Goal: Task Accomplishment & Management: Manage account settings

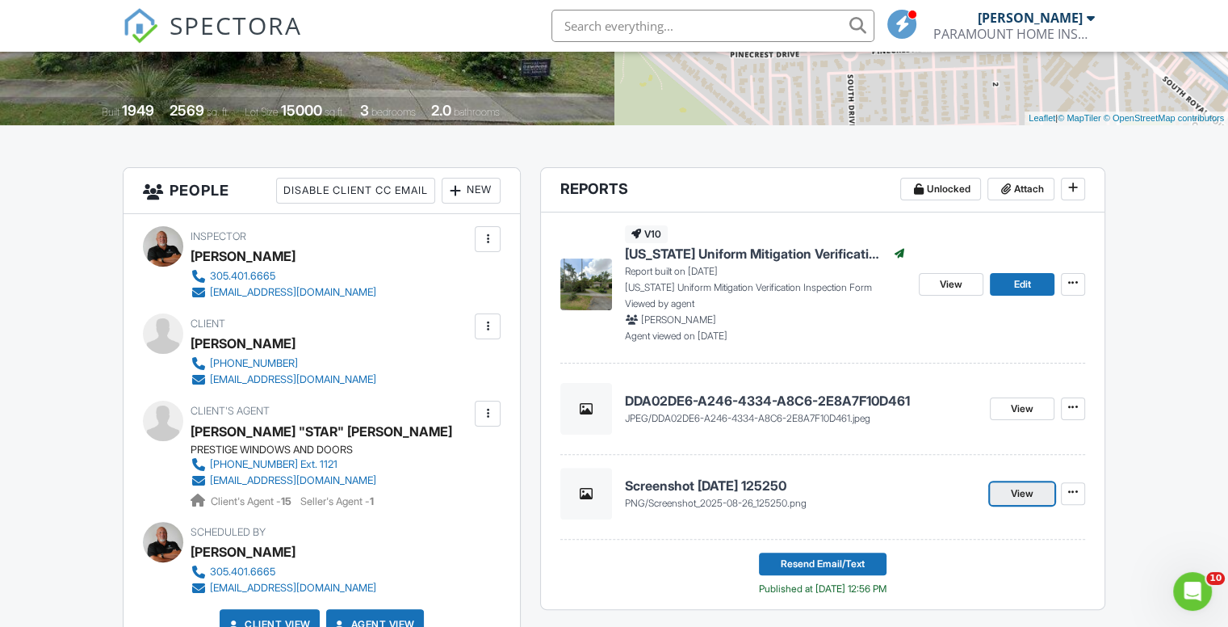
click at [1018, 486] on span "View" at bounding box center [1022, 493] width 23 height 16
click at [832, 404] on h4 "DDA02DE6-A246-4334-A8C6-2E8A7F10D461" at bounding box center [801, 401] width 352 height 18
click at [1075, 404] on icon at bounding box center [1073, 407] width 10 height 16
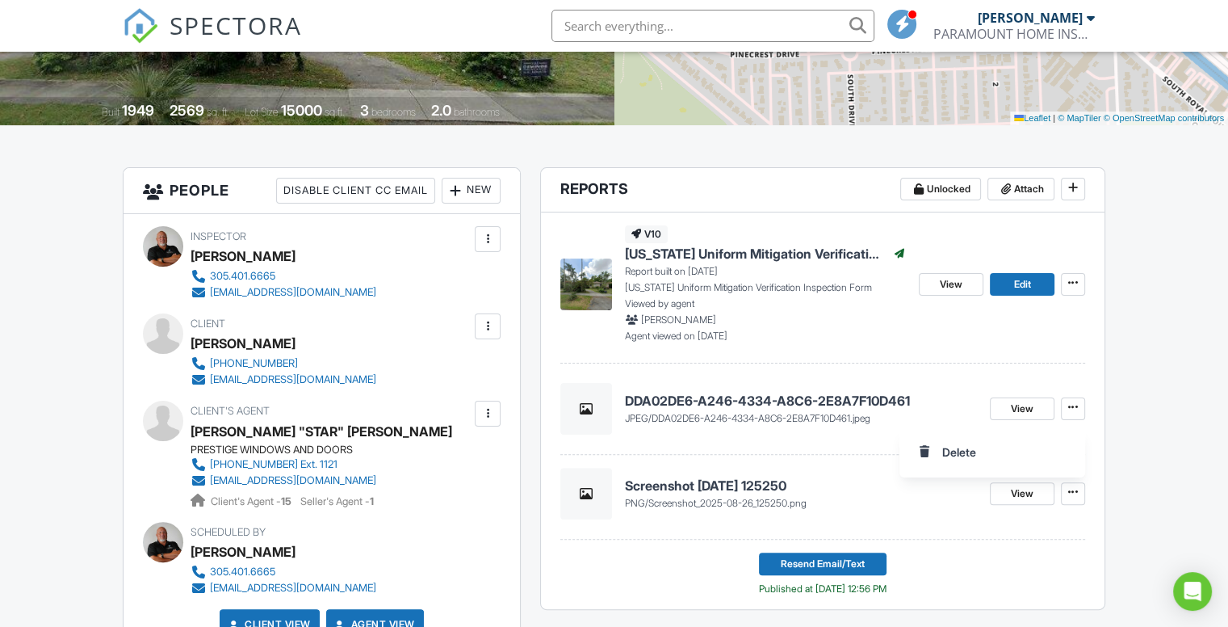
click at [950, 343] on div "v10 Florida Uniform Mitigation Verification Inspection Form Published Report bu…" at bounding box center [822, 287] width 525 height 151
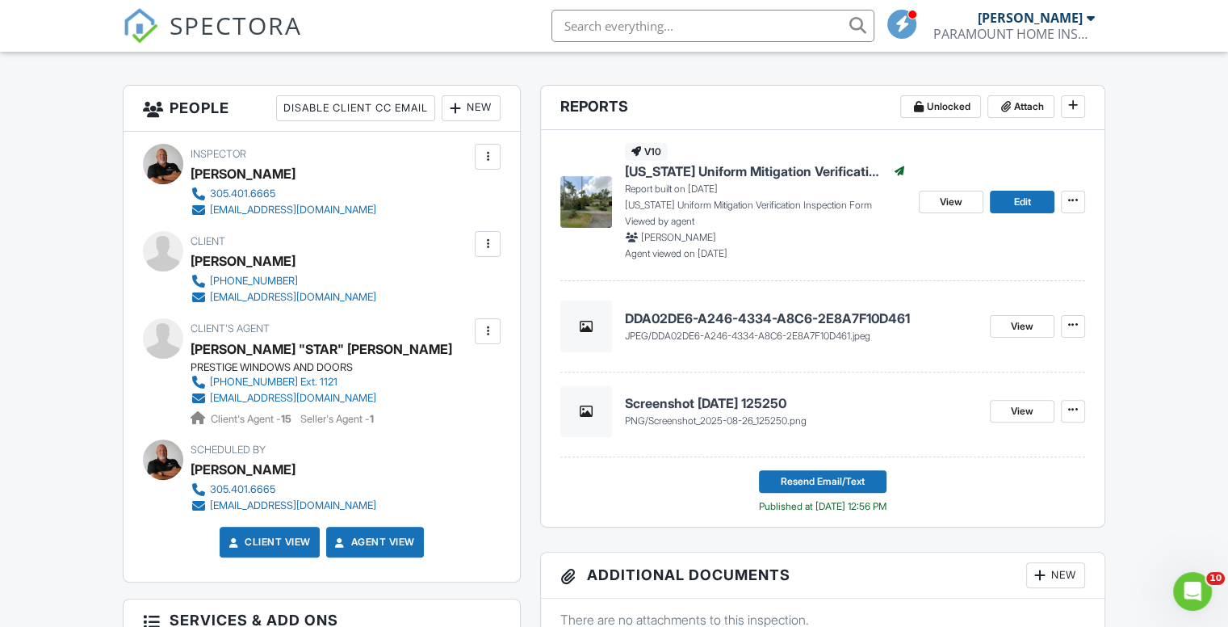
scroll to position [323, 0]
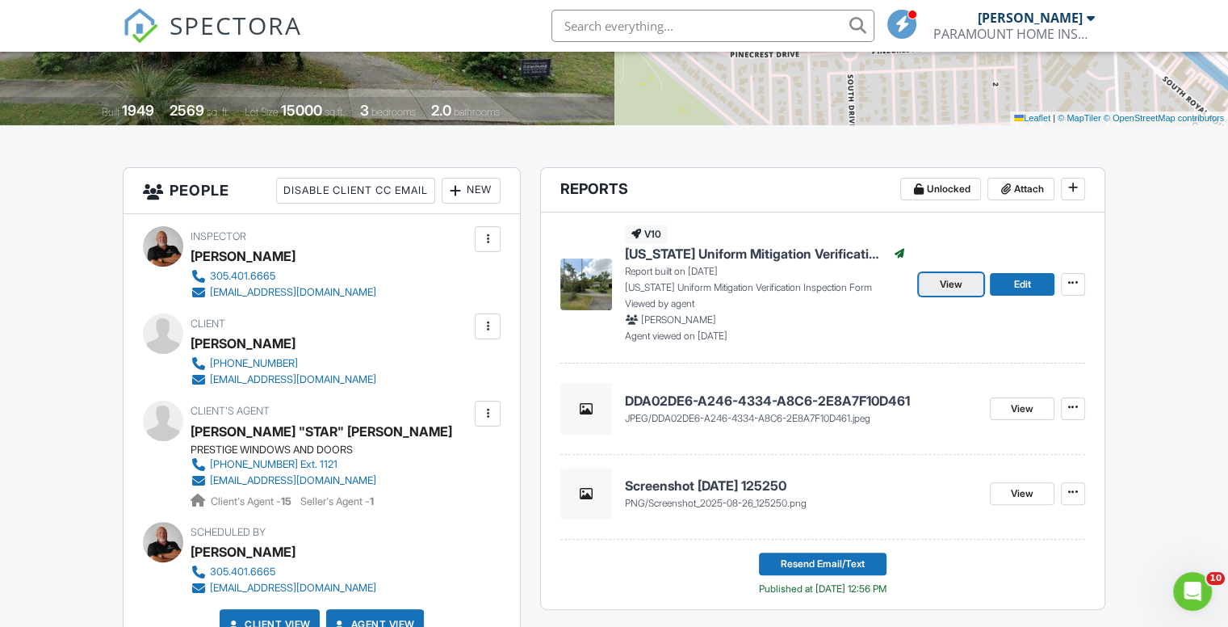
click at [954, 283] on span "View" at bounding box center [951, 284] width 23 height 16
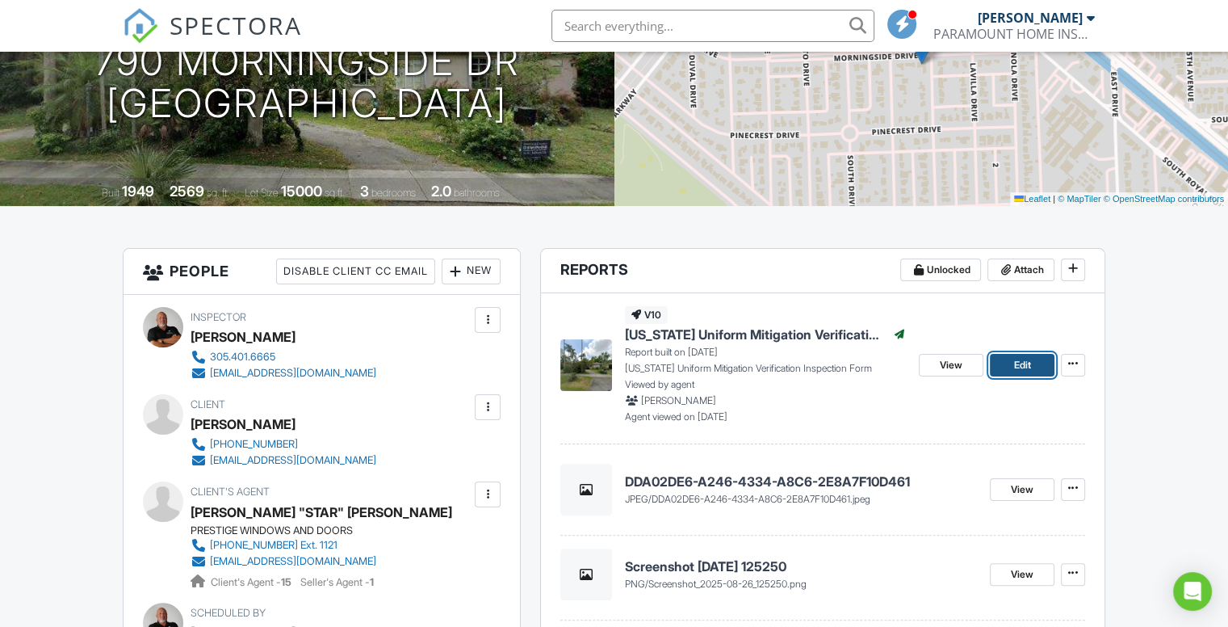
click at [1018, 364] on span "Edit" at bounding box center [1022, 365] width 17 height 16
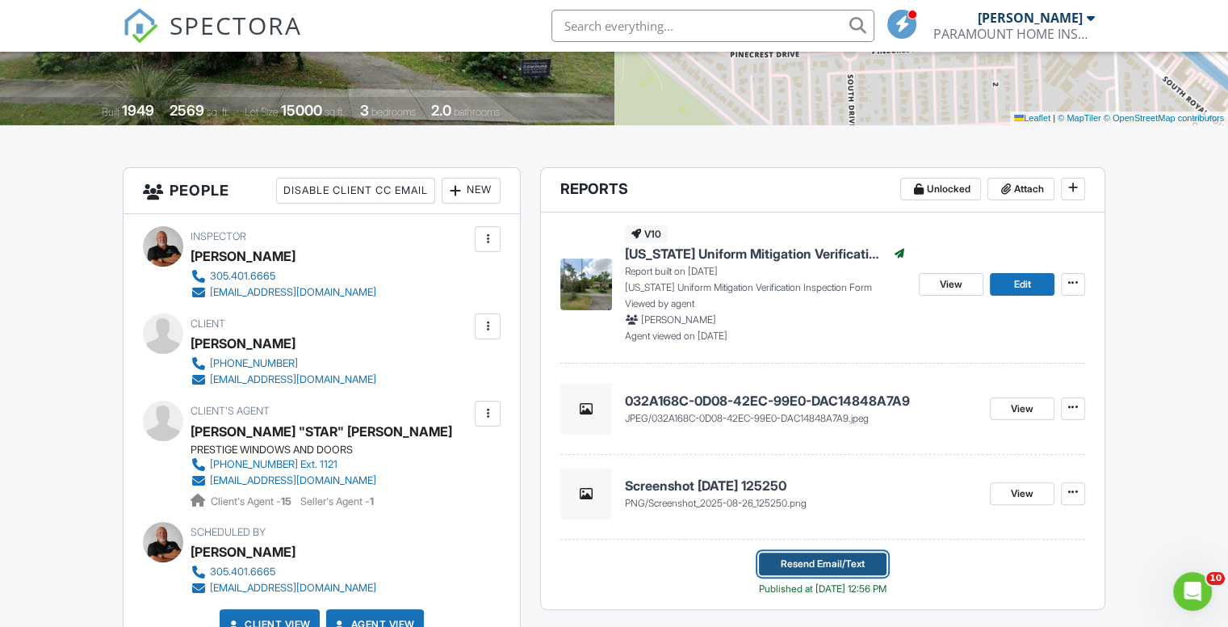
click at [806, 562] on span "Resend Email/Text" at bounding box center [823, 564] width 84 height 16
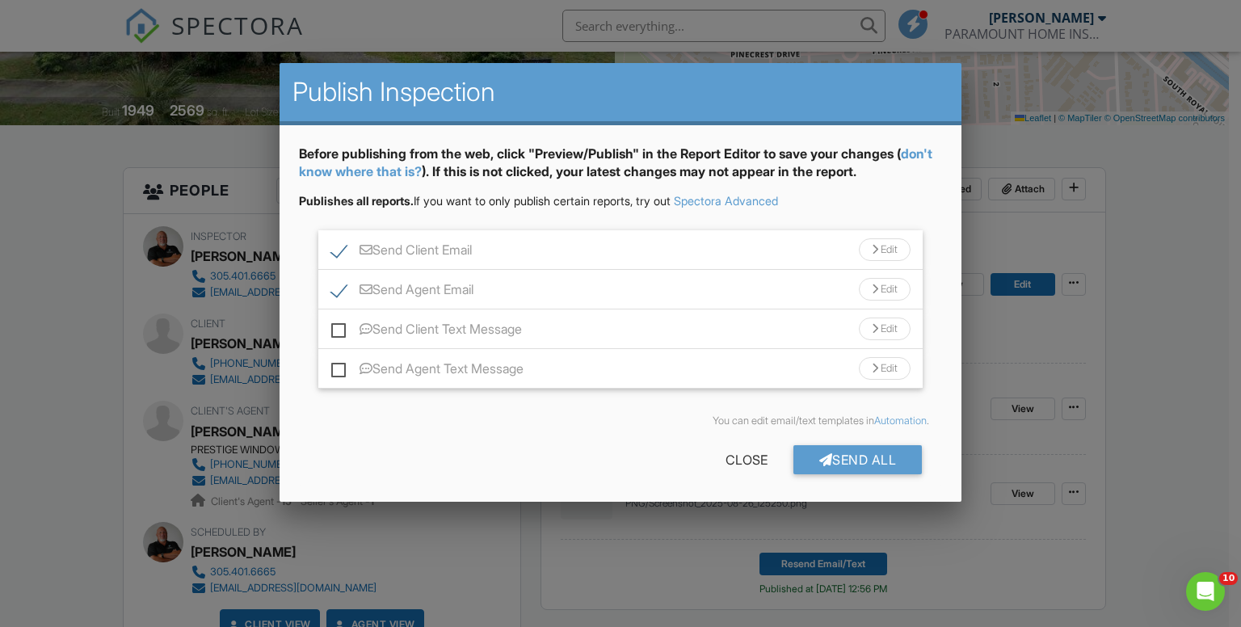
click at [336, 291] on label "Send Agent Email" at bounding box center [402, 292] width 142 height 20
checkbox input "false"
click at [336, 328] on label "Send Client Text Message" at bounding box center [426, 331] width 191 height 20
click at [336, 326] on input "Send Client Text Message" at bounding box center [336, 321] width 10 height 10
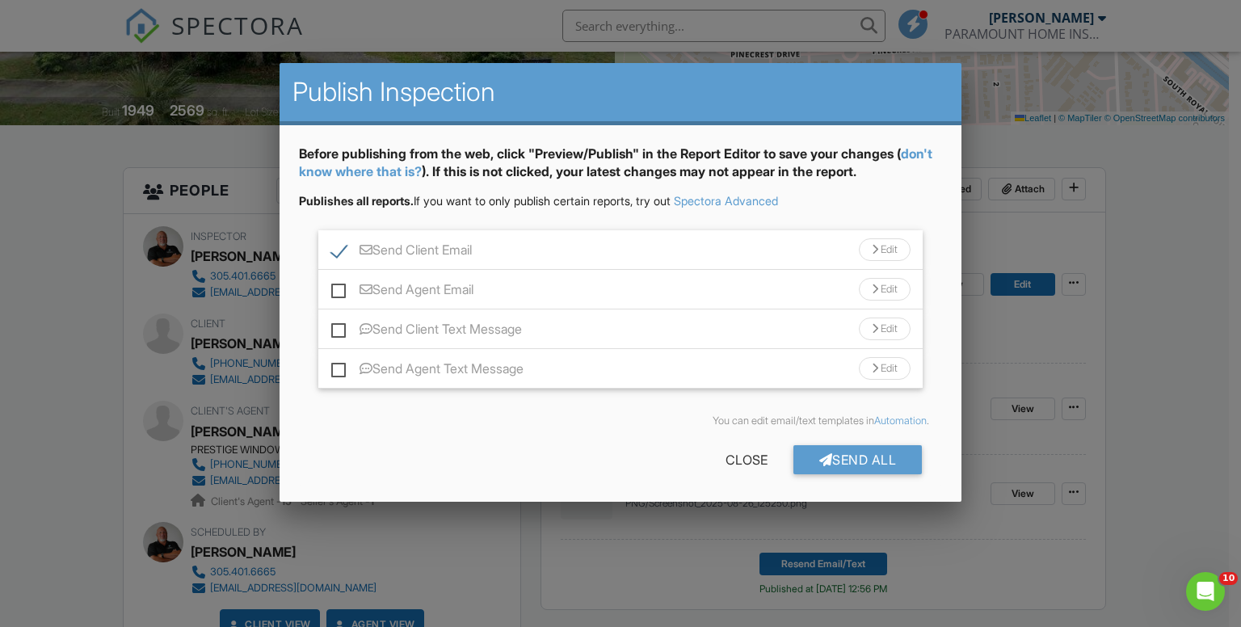
checkbox input "true"
click at [856, 456] on div "Send All" at bounding box center [857, 459] width 129 height 29
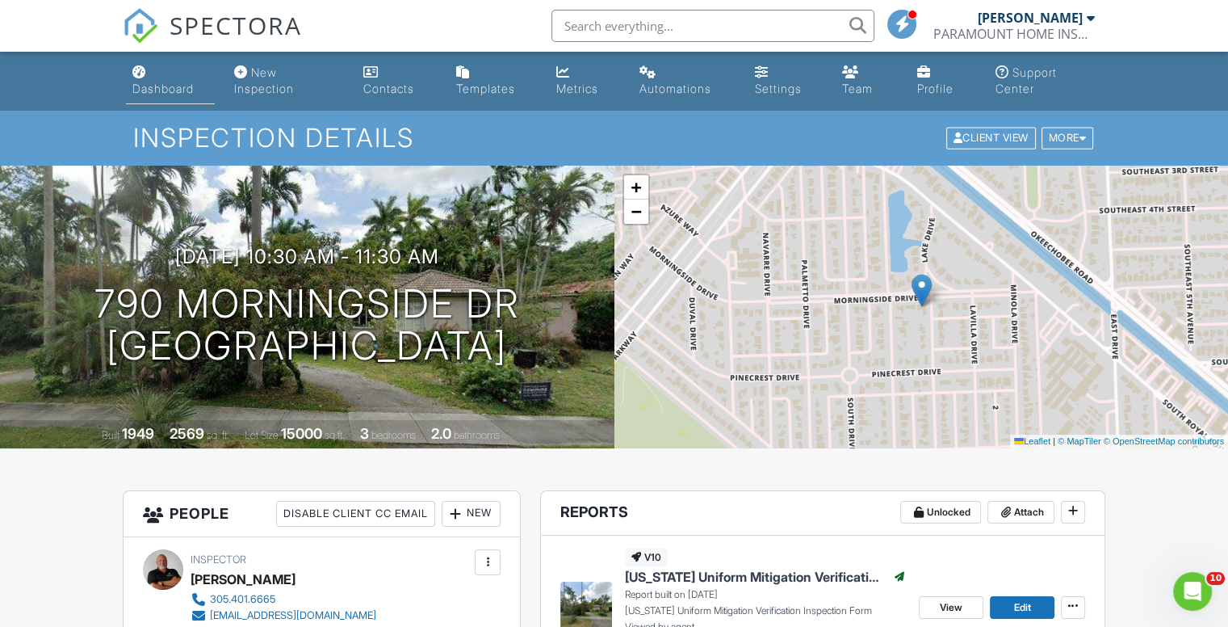
click at [159, 85] on div "Dashboard" at bounding box center [162, 89] width 61 height 14
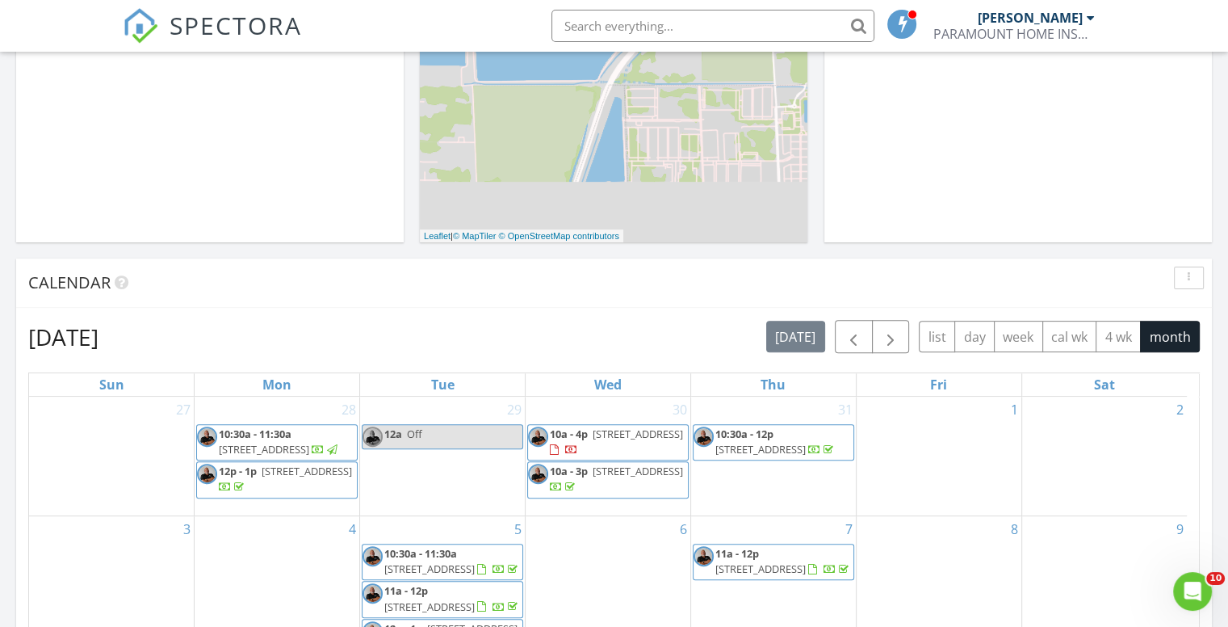
scroll to position [445, 0]
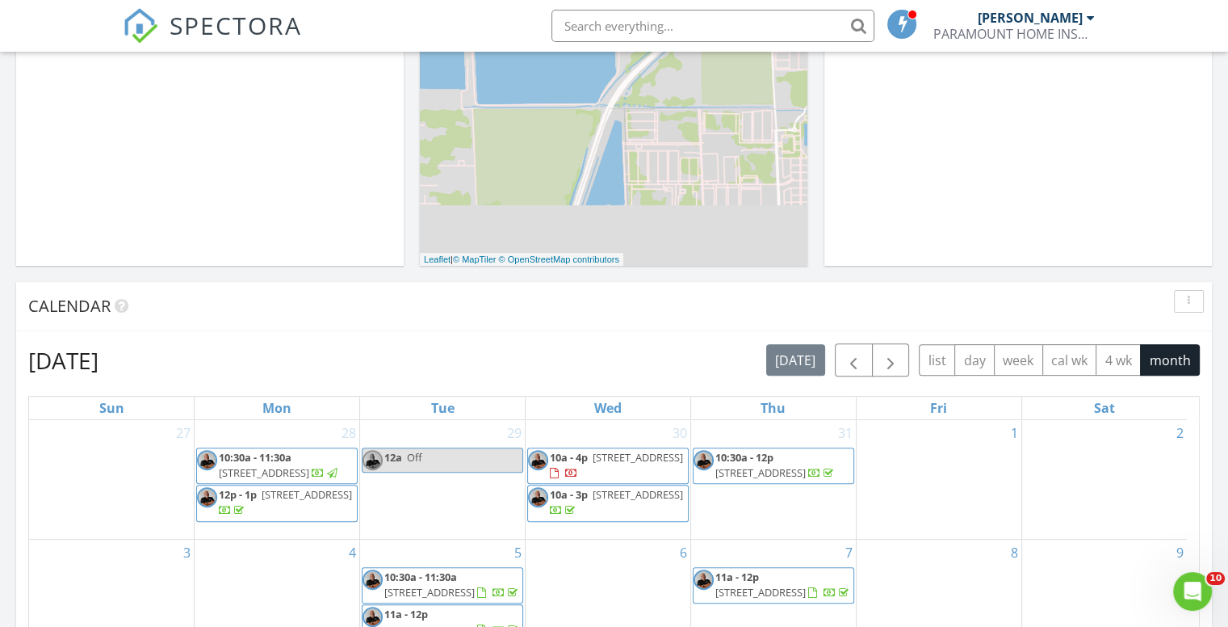
click at [637, 20] on input "text" at bounding box center [713, 26] width 323 height 32
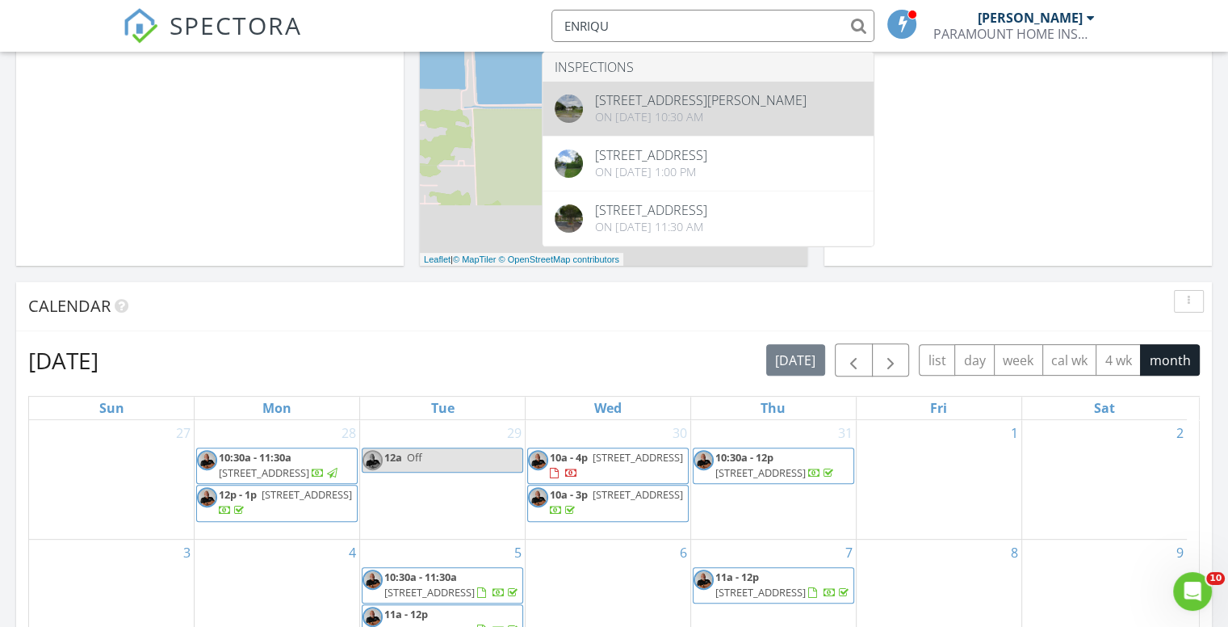
type input "ENRIQU"
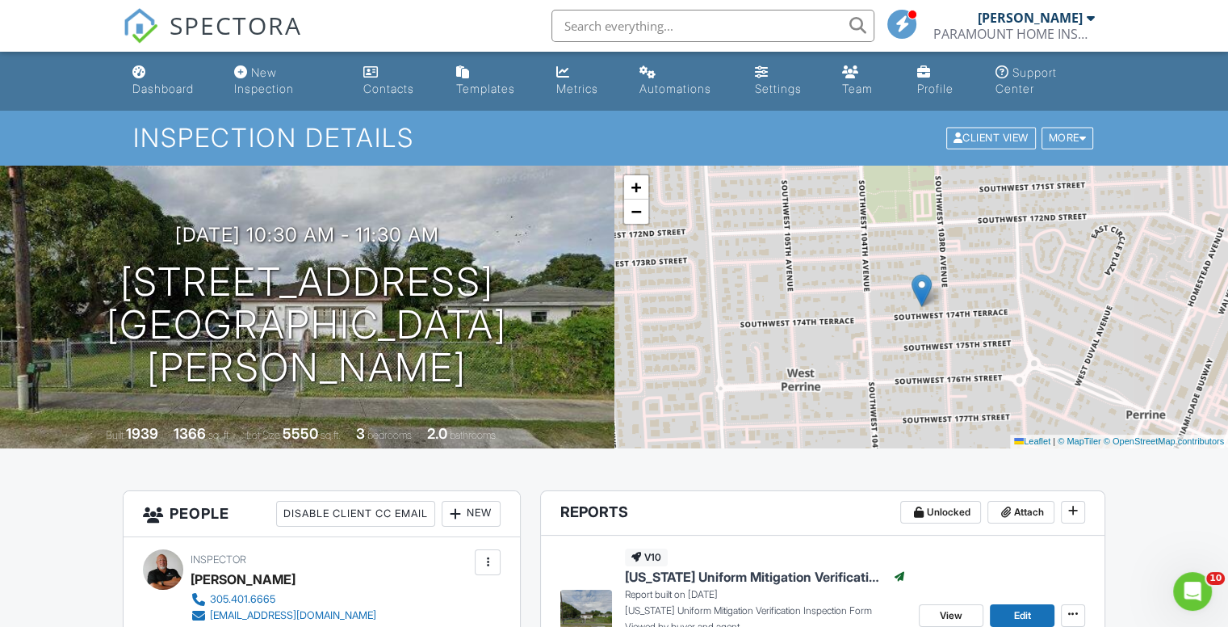
click at [599, 23] on input "text" at bounding box center [713, 26] width 323 height 32
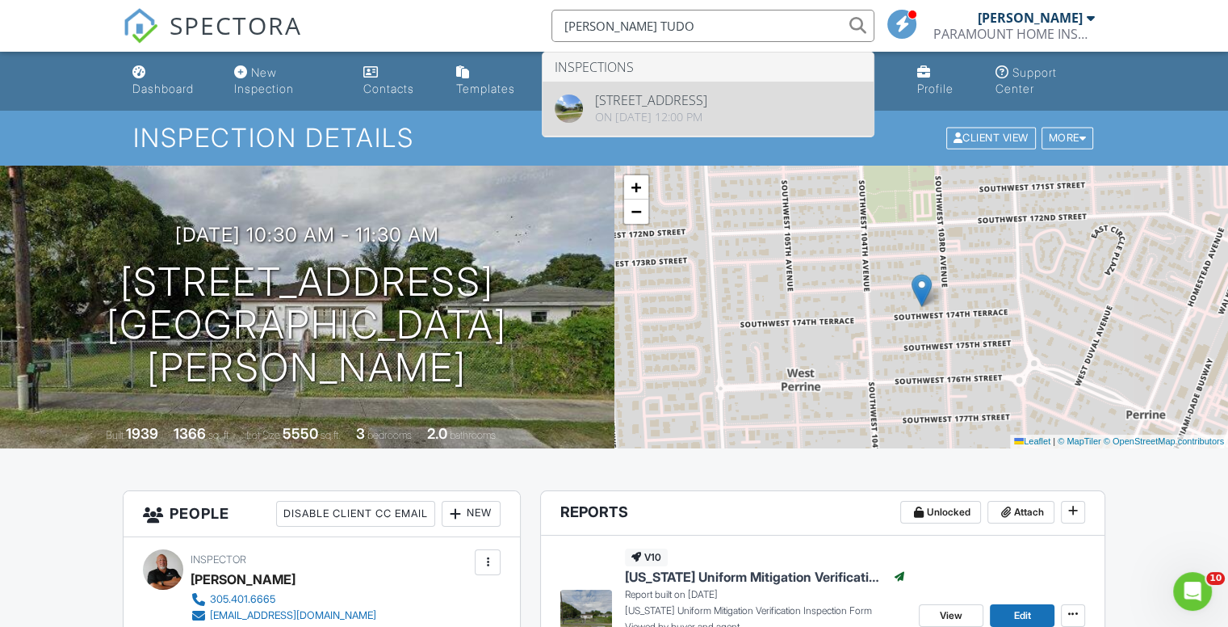
type input "STEPHANIE TUDO"
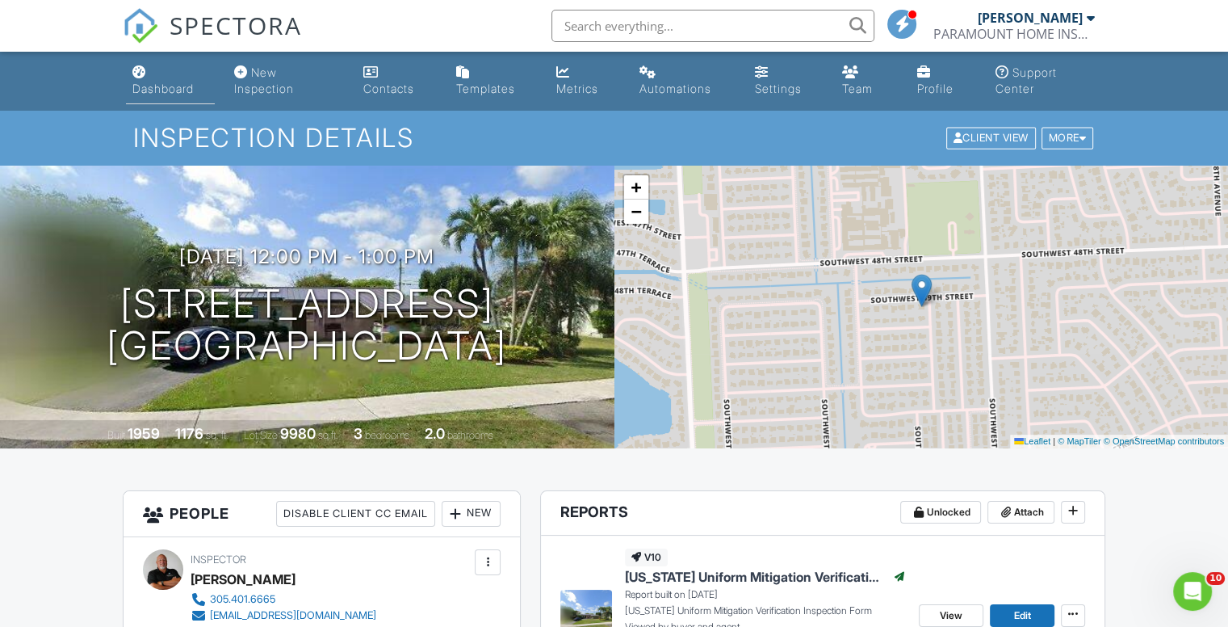
click at [161, 73] on link "Dashboard" at bounding box center [170, 81] width 89 height 46
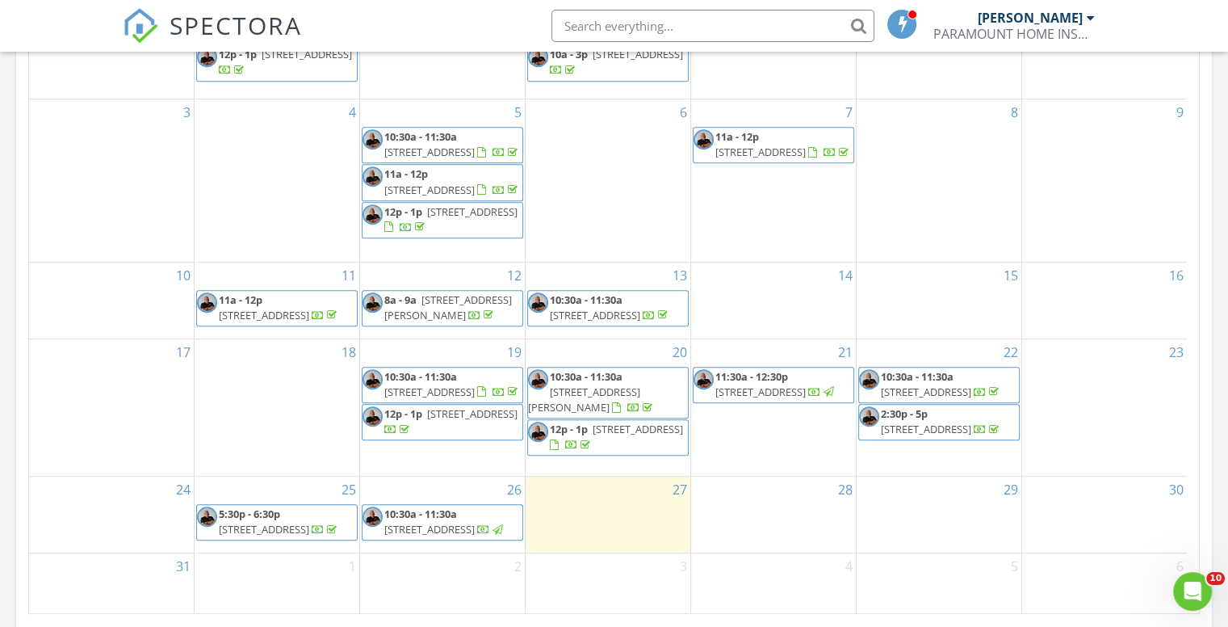
scroll to position [888, 0]
